Goal: Download file/media

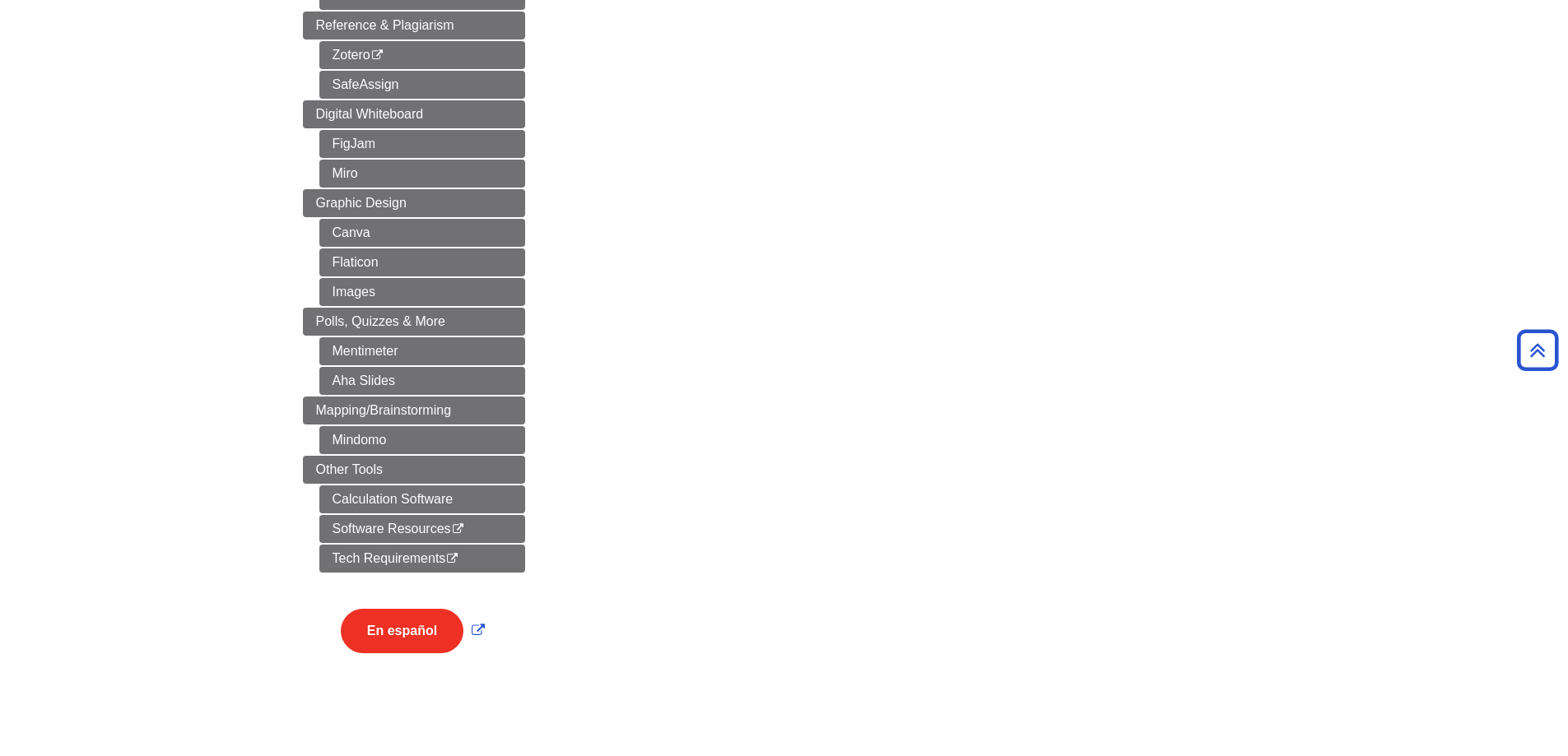
scroll to position [658, 0]
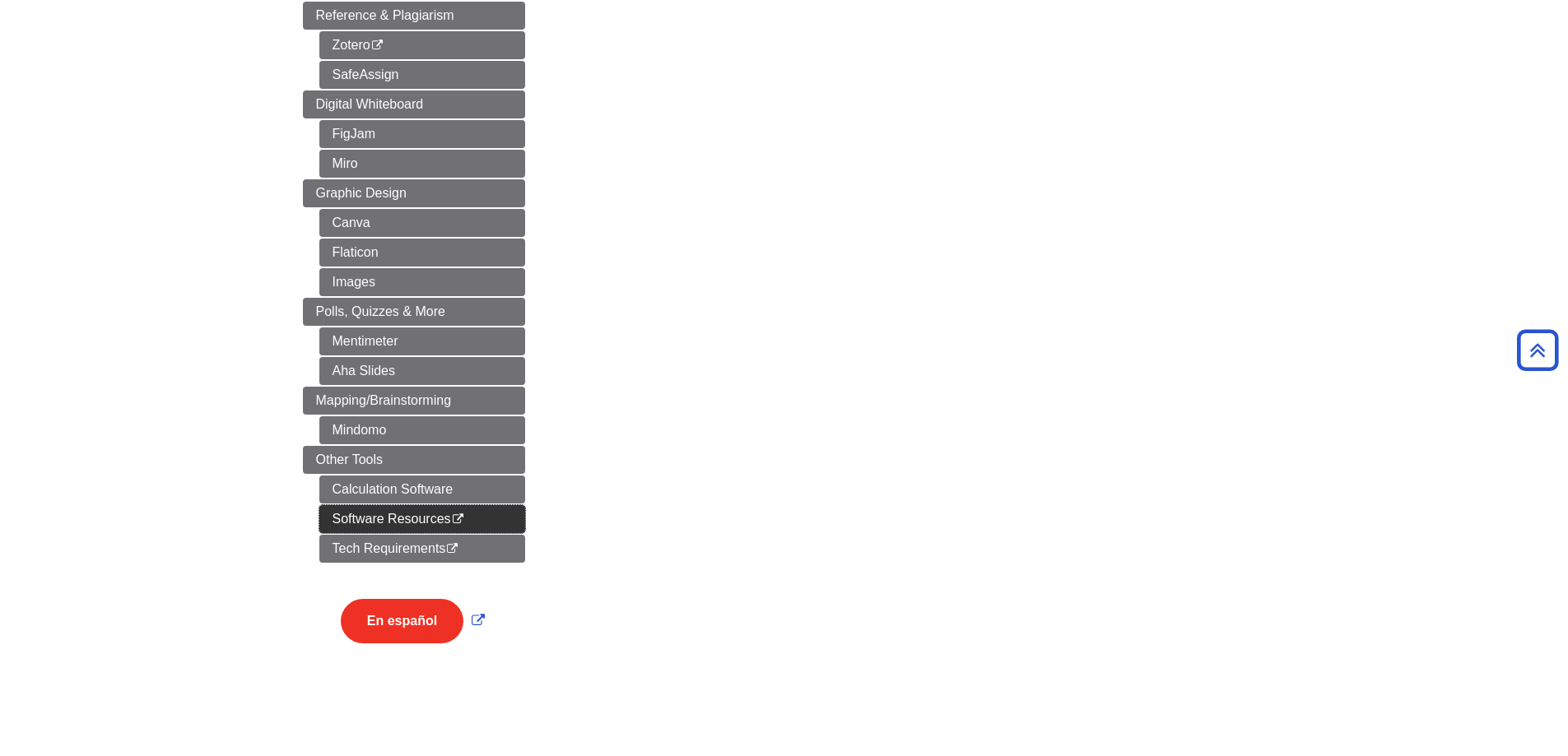
click at [390, 515] on link "Software Resources This link opens in a new window" at bounding box center [422, 519] width 206 height 28
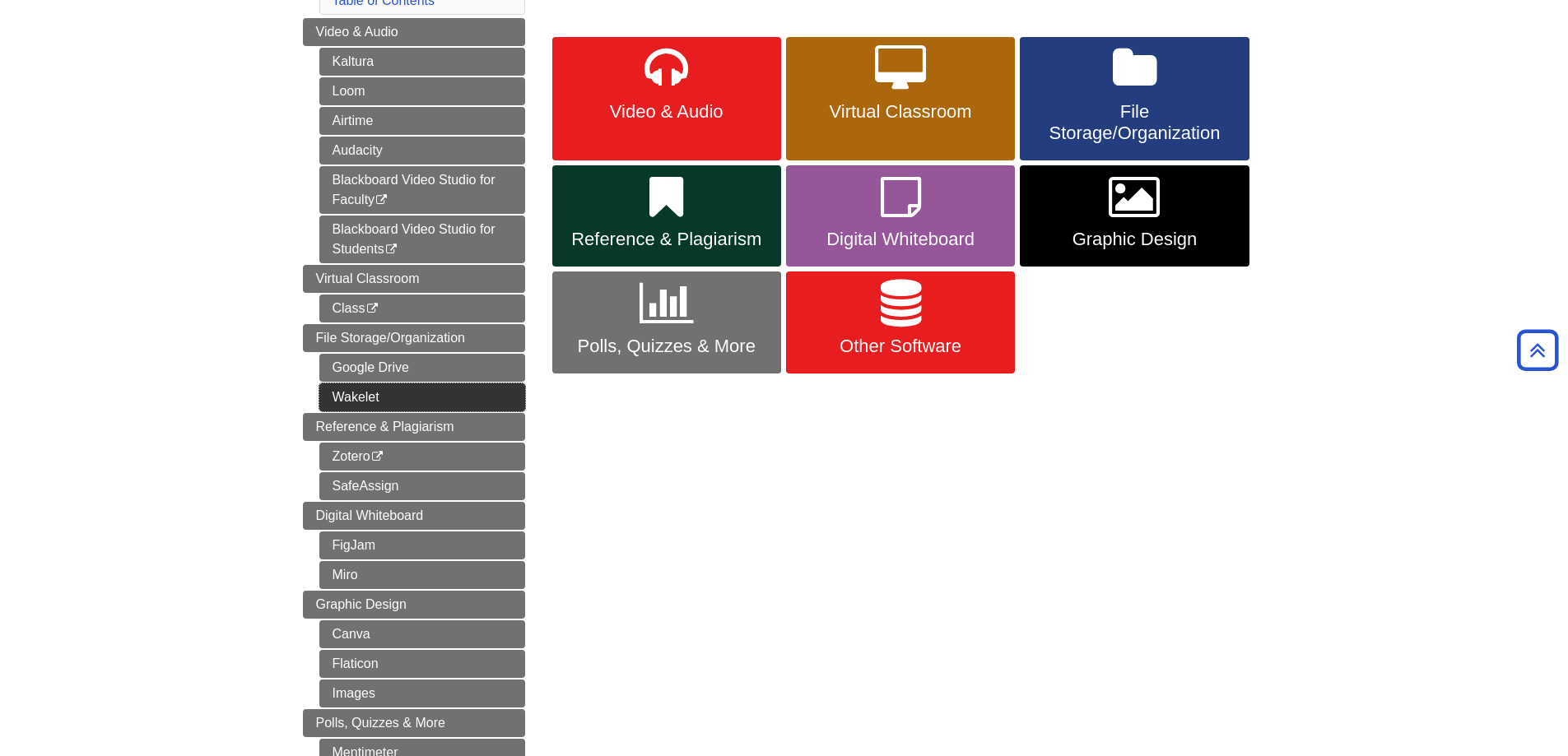
scroll to position [164, 0]
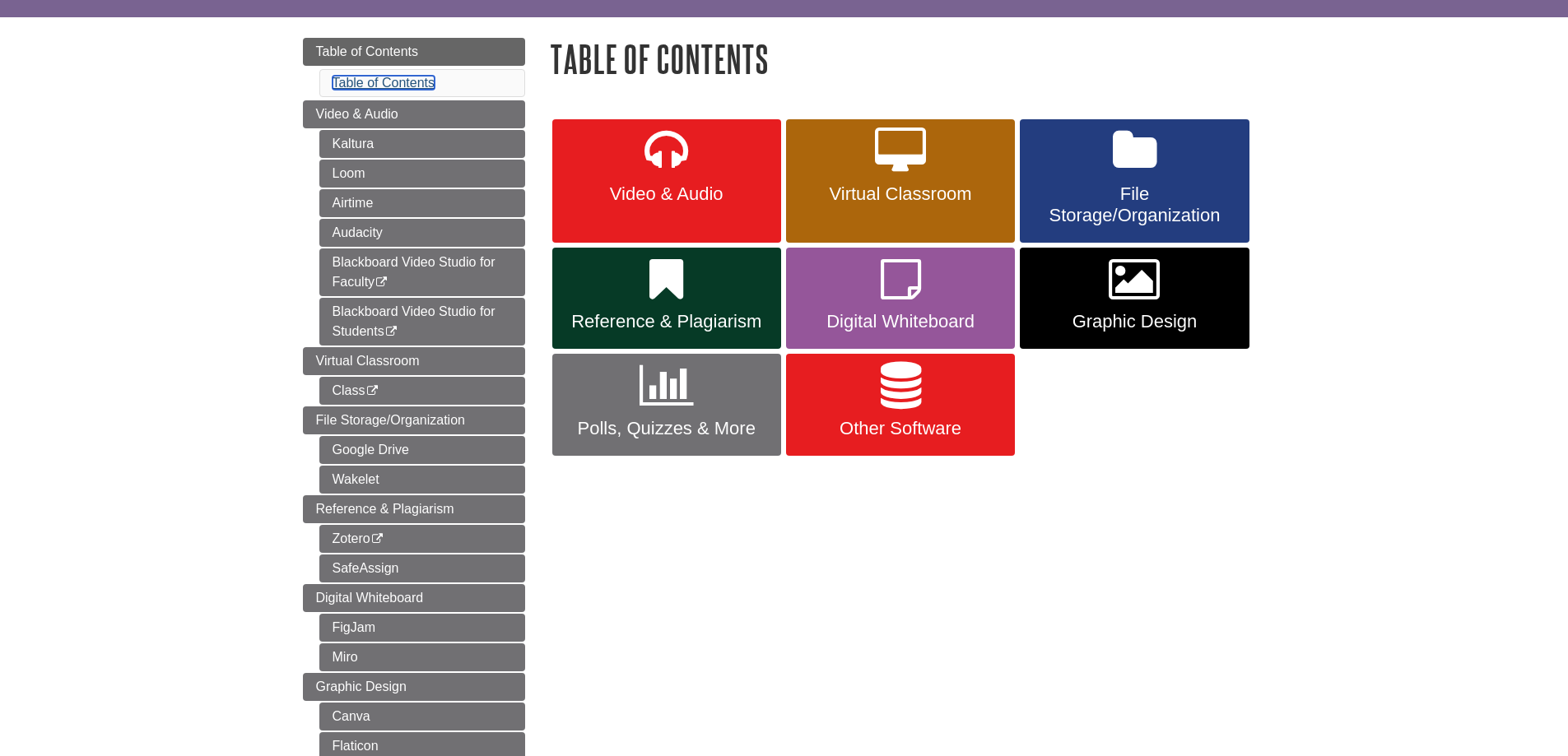
click at [378, 79] on link "Table of Contents" at bounding box center [383, 82] width 103 height 14
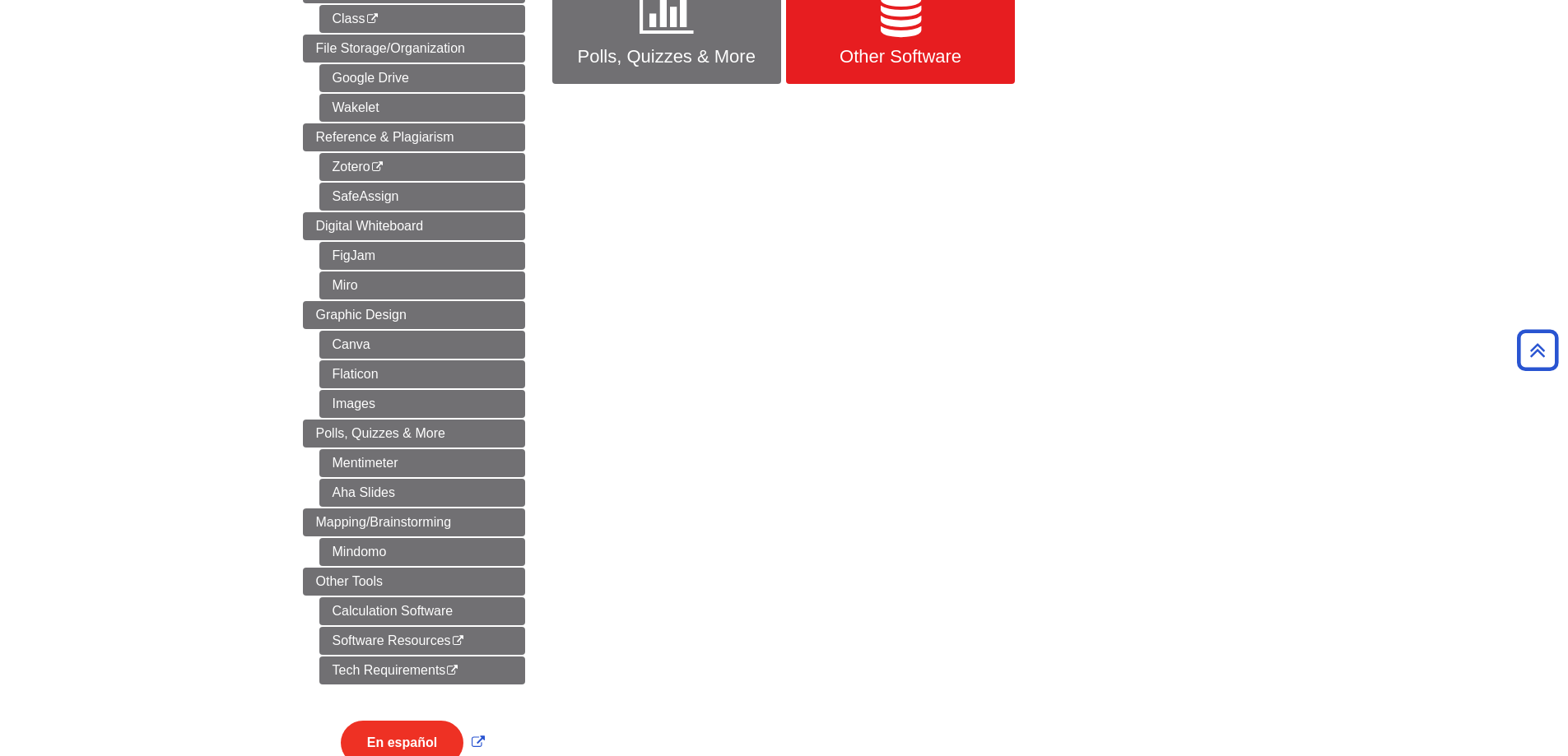
scroll to position [412, 0]
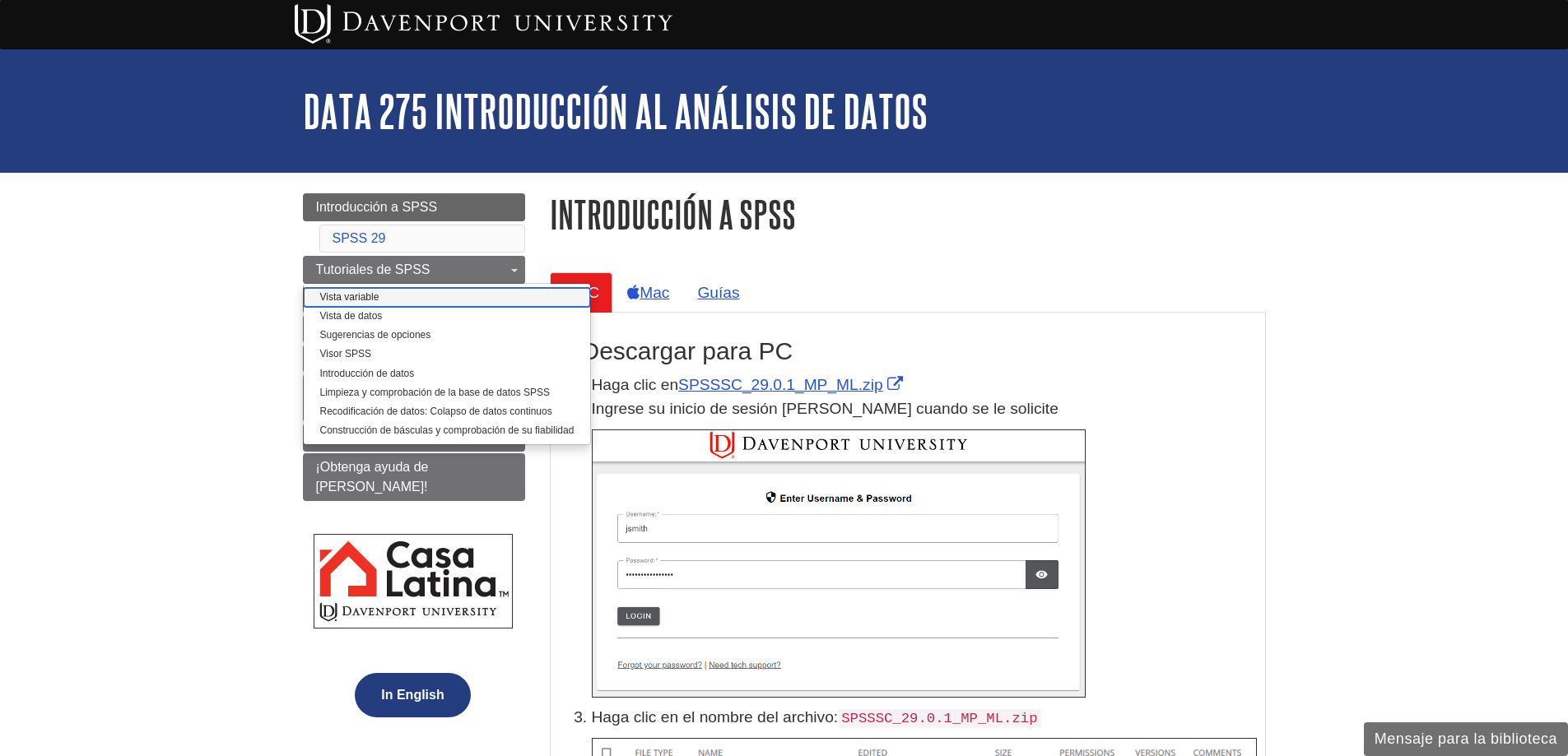
click at [351, 294] on link "Vista variable" at bounding box center [447, 297] width 287 height 19
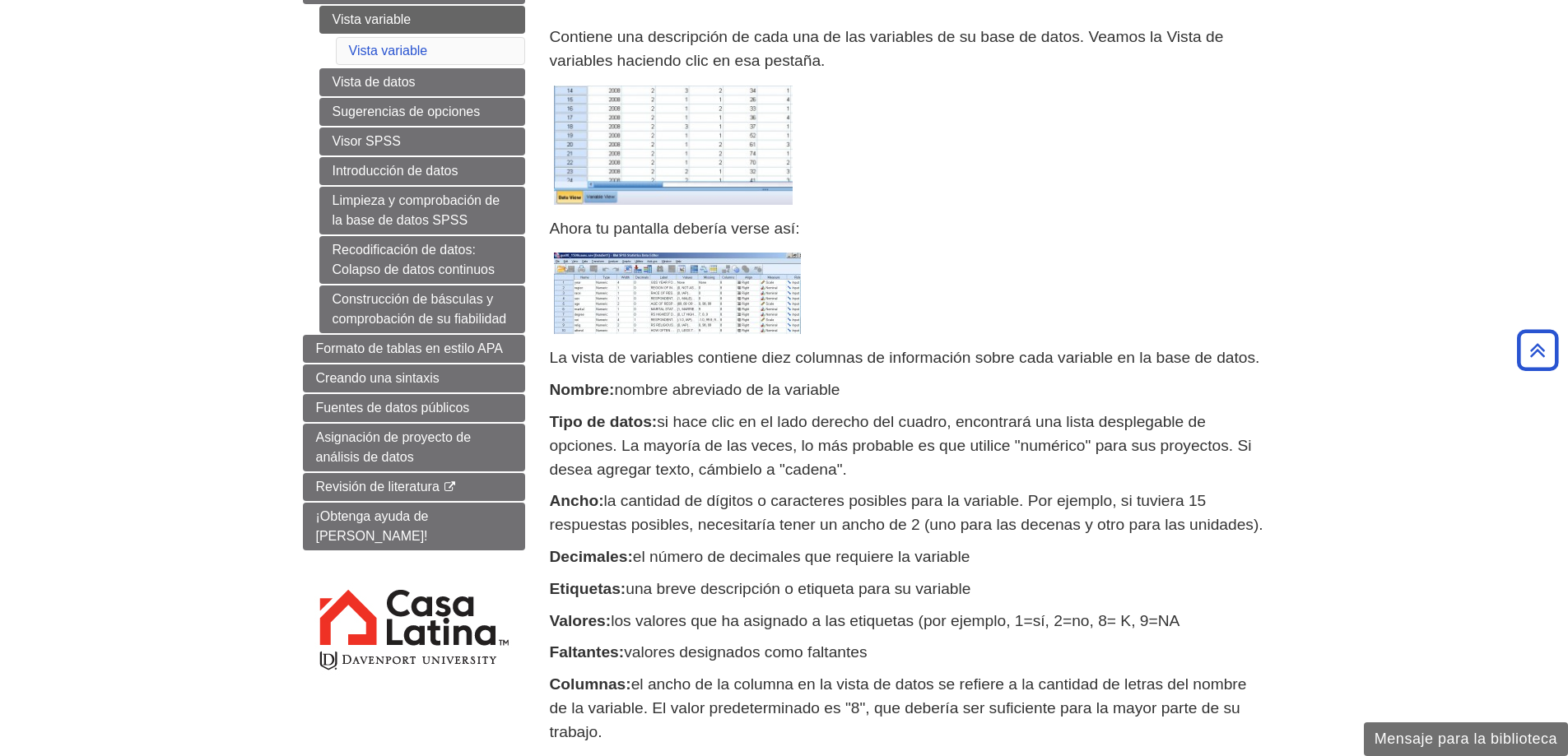
scroll to position [82, 0]
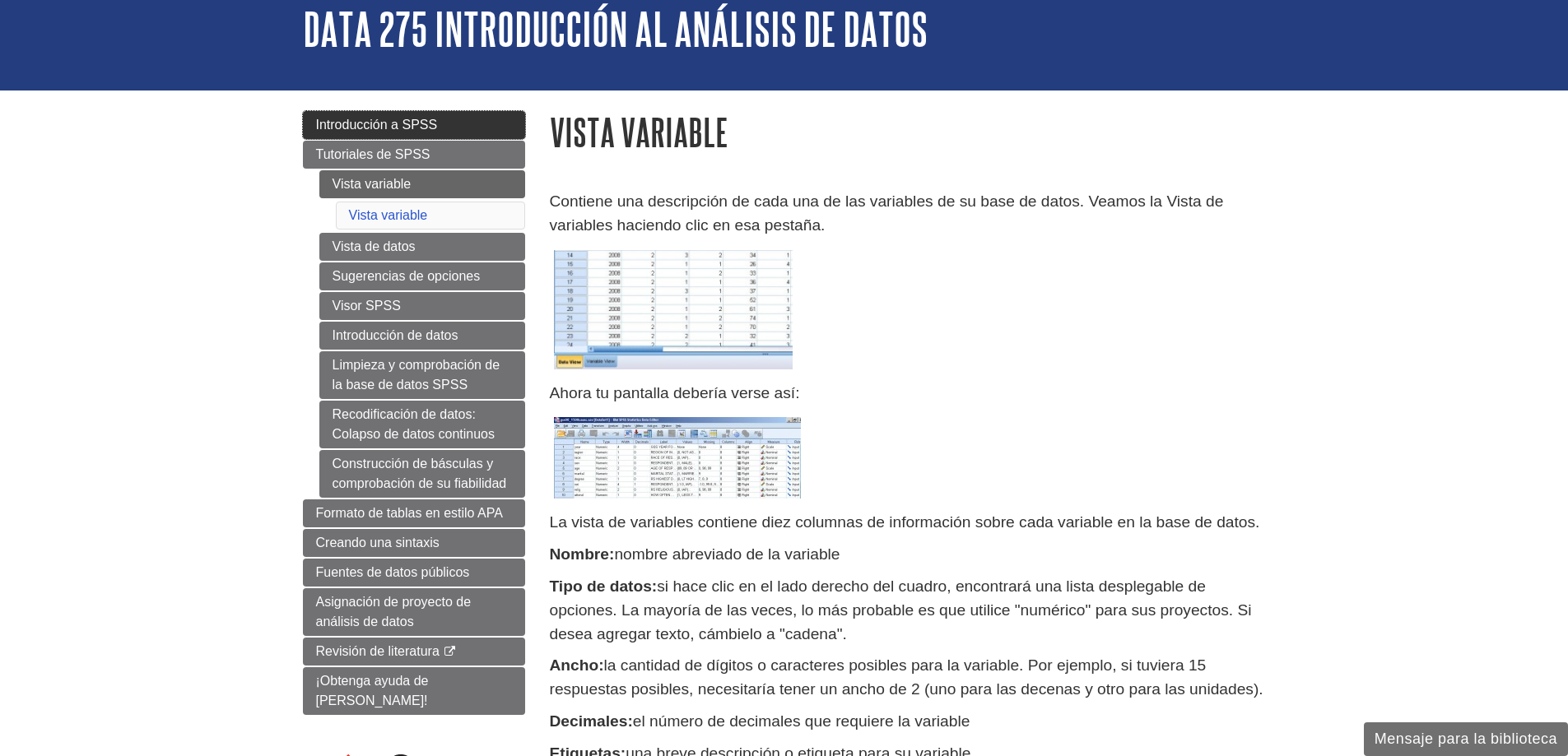
click at [362, 133] on link "Introducción a SPSS" at bounding box center [414, 125] width 223 height 28
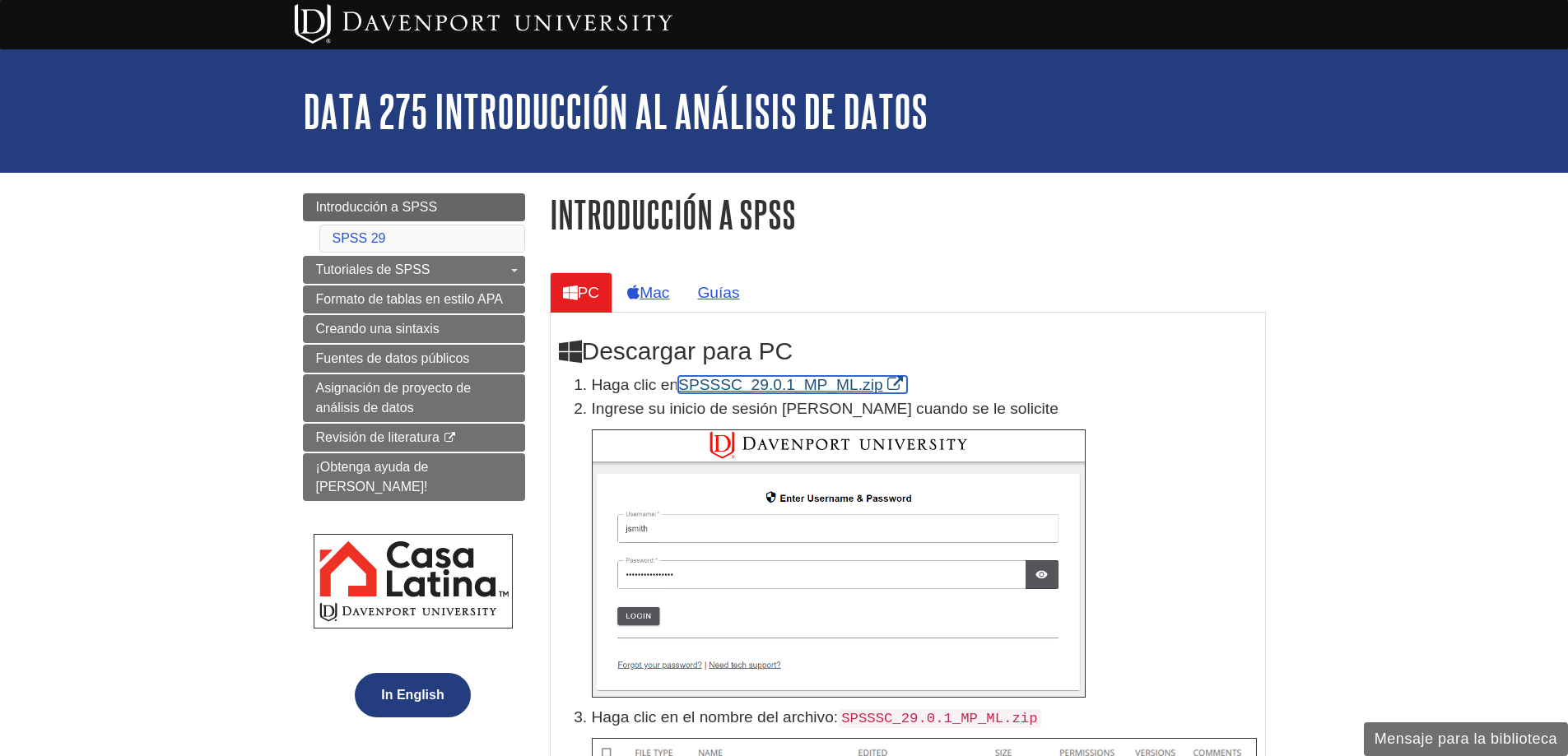
click at [737, 380] on link "SPSSSC_29.0.1_MP_ML.zip" at bounding box center [793, 384] width 229 height 18
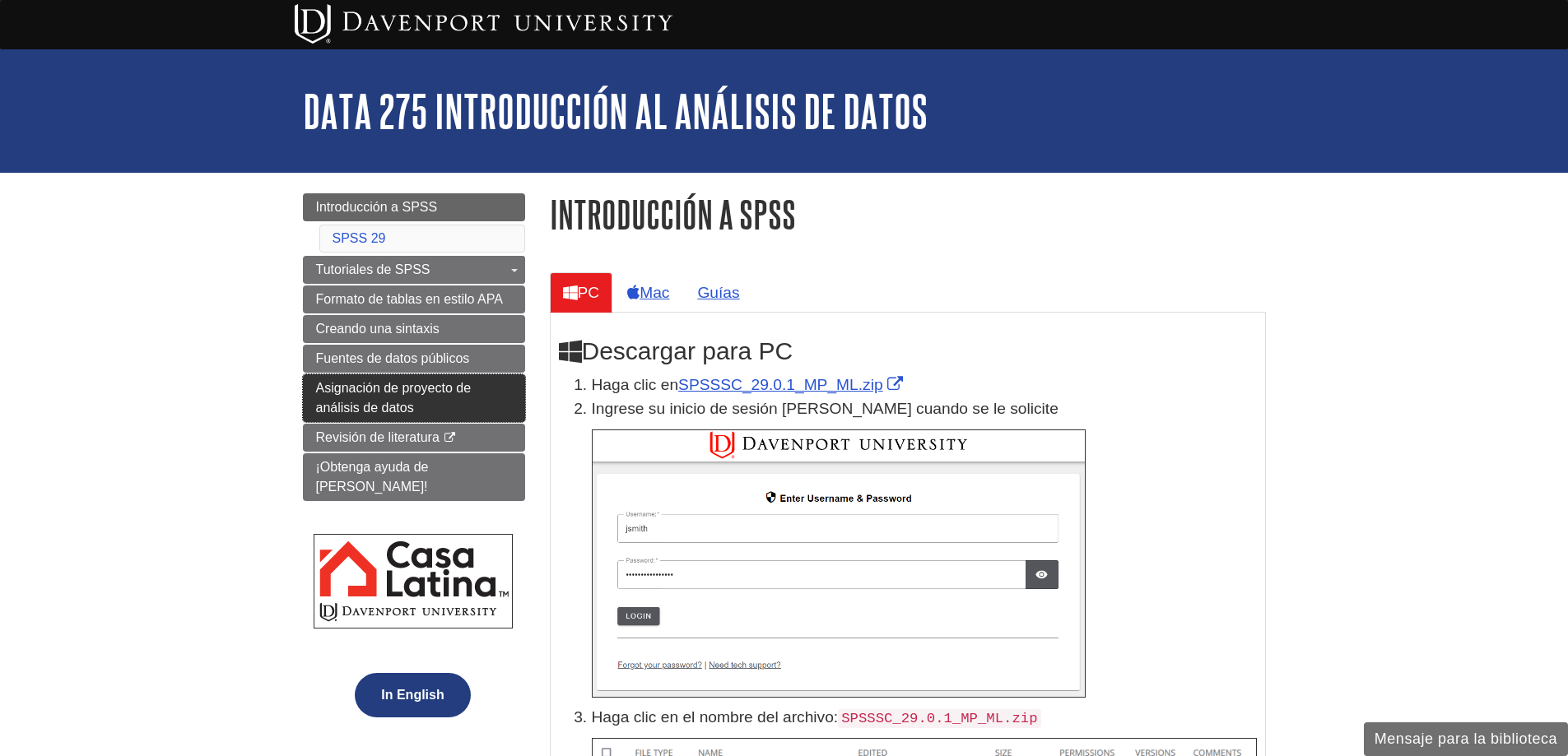
click at [382, 379] on link "Asignación de proyecto de análisis de datos" at bounding box center [414, 399] width 223 height 48
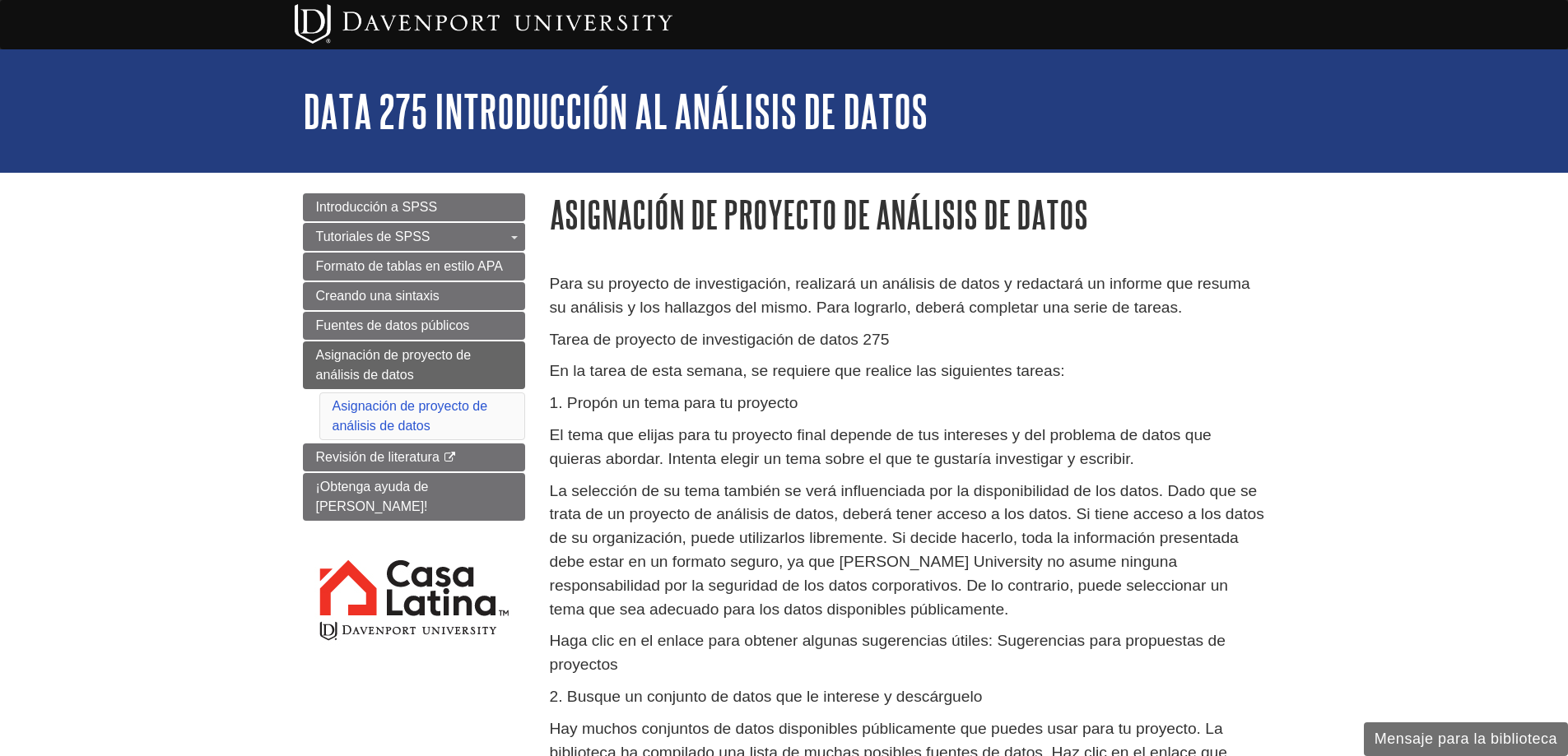
drag, startPoint x: 1462, startPoint y: 43, endPoint x: 1459, endPoint y: 22, distance: 21.2
click at [1462, 42] on div "My DU Home" at bounding box center [784, 24] width 1568 height 49
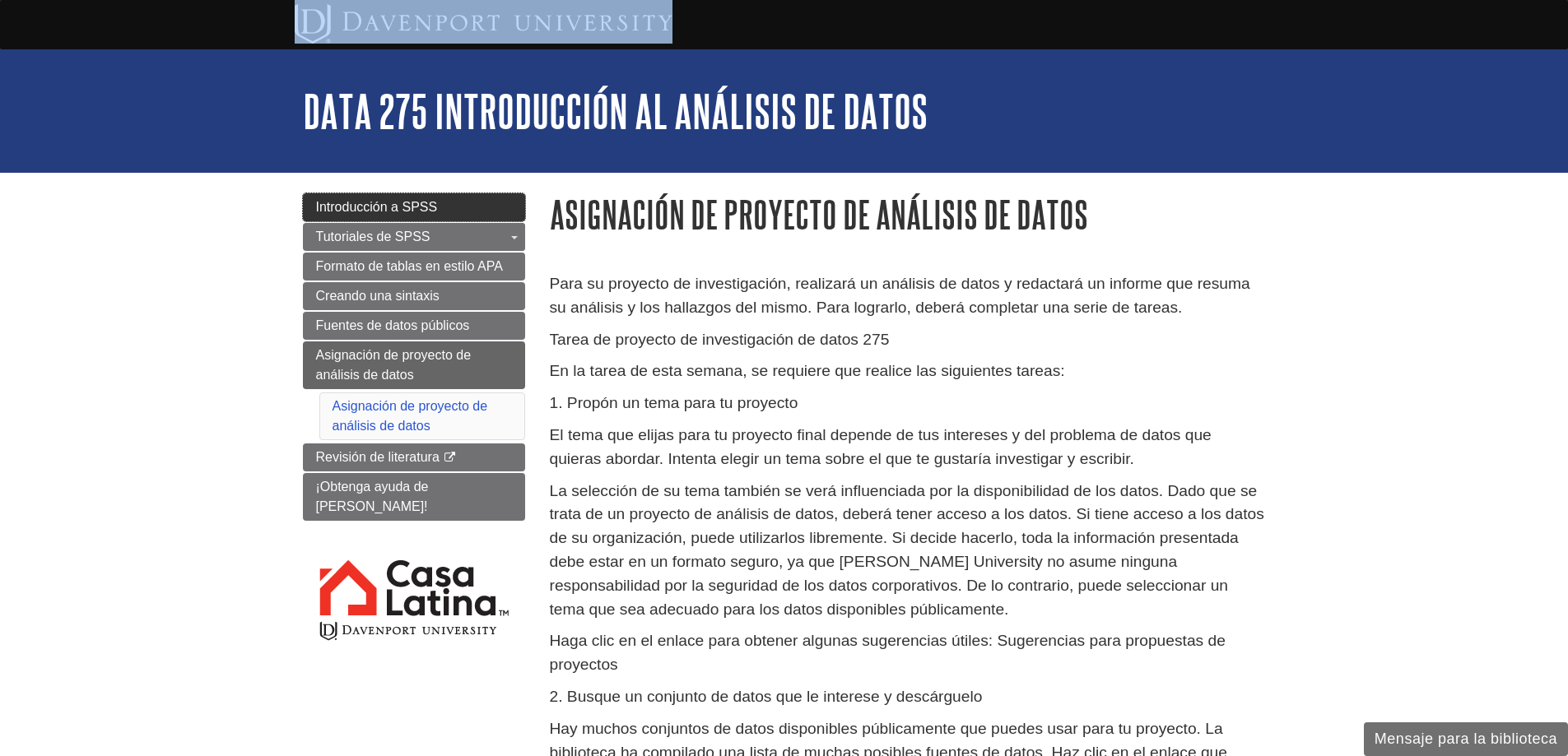
click at [355, 211] on span "Introducción a SPSS" at bounding box center [377, 207] width 122 height 14
